Goal: Navigation & Orientation: Find specific page/section

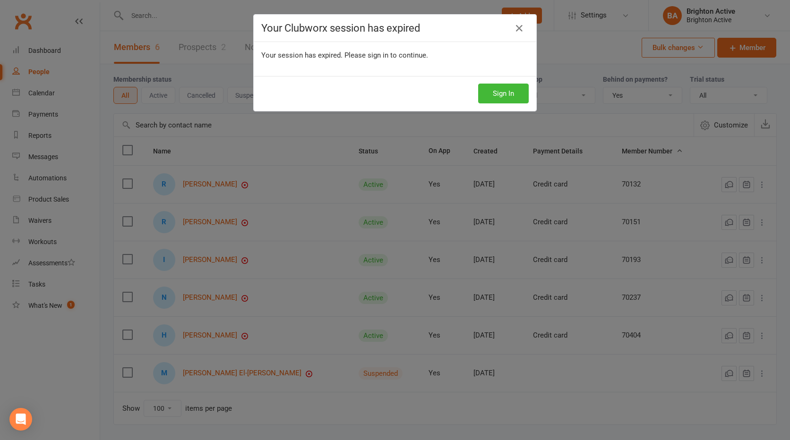
select select "true"
select select "100"
click at [480, 95] on button "Sign In" at bounding box center [503, 94] width 51 height 20
